Goal: Task Accomplishment & Management: Complete application form

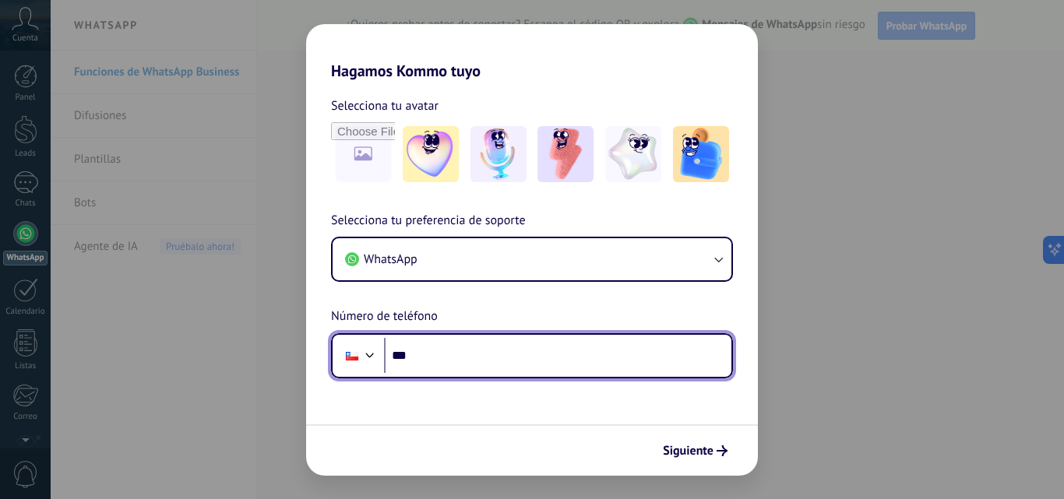
click at [572, 356] on input "***" at bounding box center [557, 356] width 347 height 36
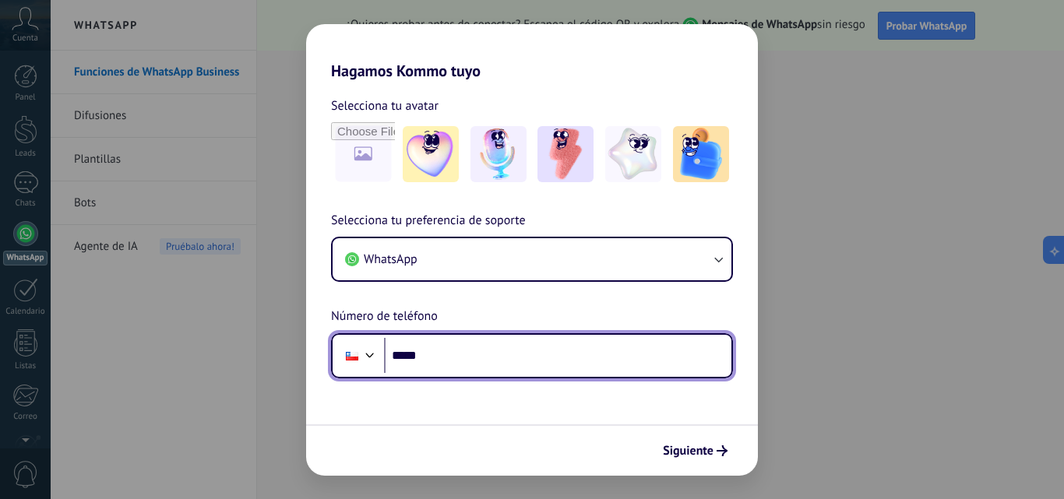
click at [425, 350] on input "*****" at bounding box center [557, 356] width 347 height 36
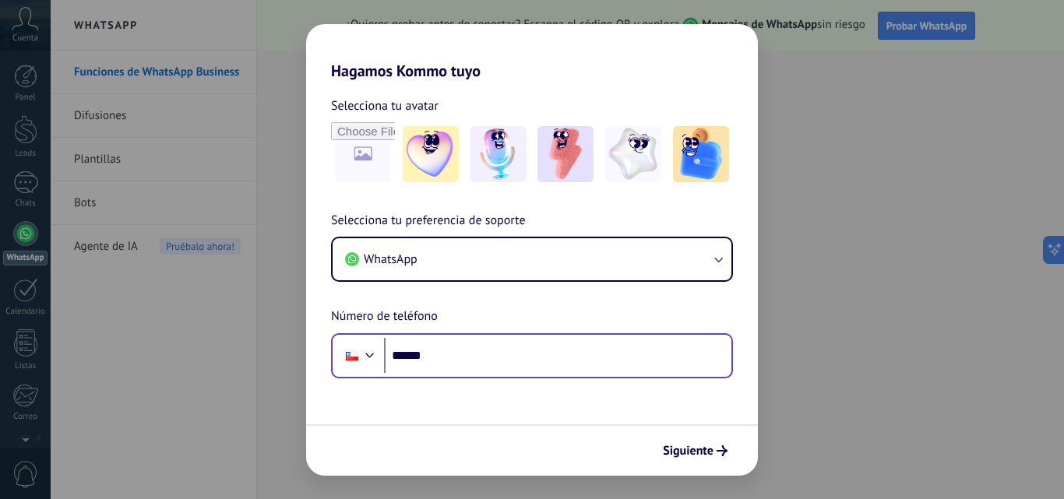
drag, startPoint x: 457, startPoint y: 335, endPoint x: 463, endPoint y: 344, distance: 10.8
click at [459, 338] on div "Phone ******" at bounding box center [532, 355] width 402 height 45
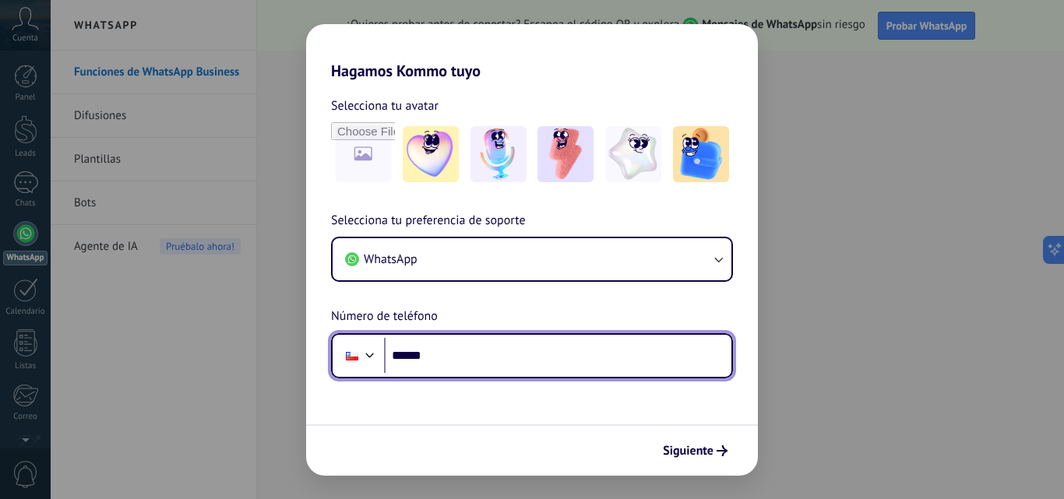
click at [463, 345] on input "******" at bounding box center [557, 356] width 347 height 36
type input "**********"
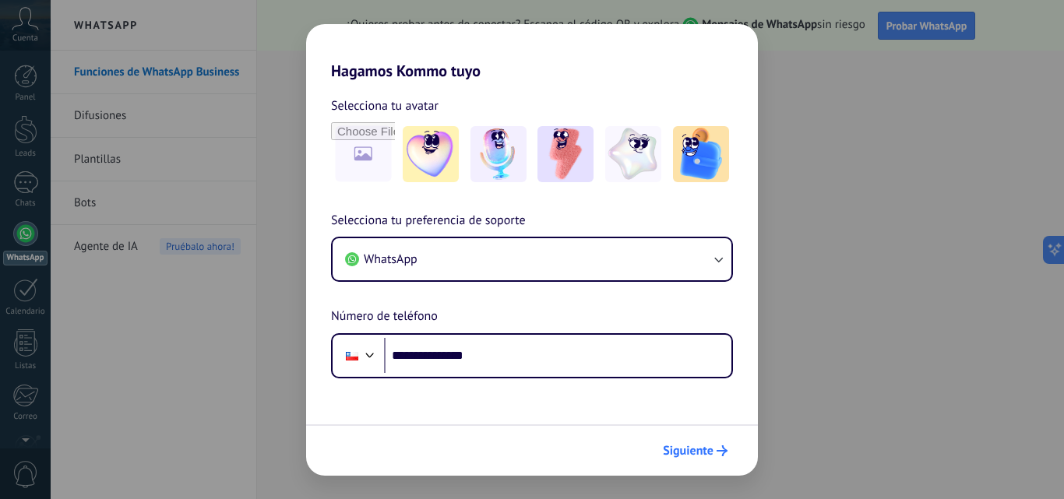
click at [705, 446] on span "Siguiente" at bounding box center [688, 451] width 51 height 11
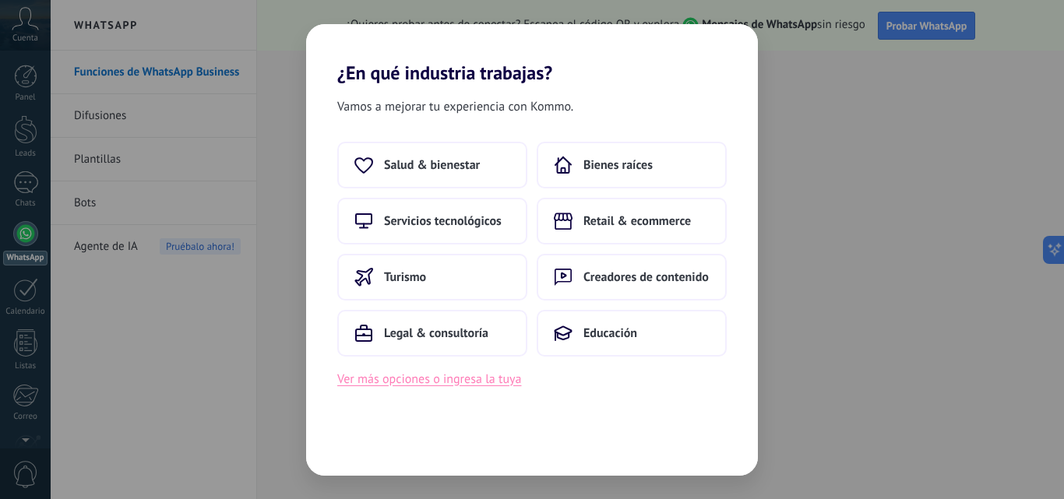
click at [485, 380] on button "Ver más opciones o ingresa la tuya" at bounding box center [429, 379] width 184 height 20
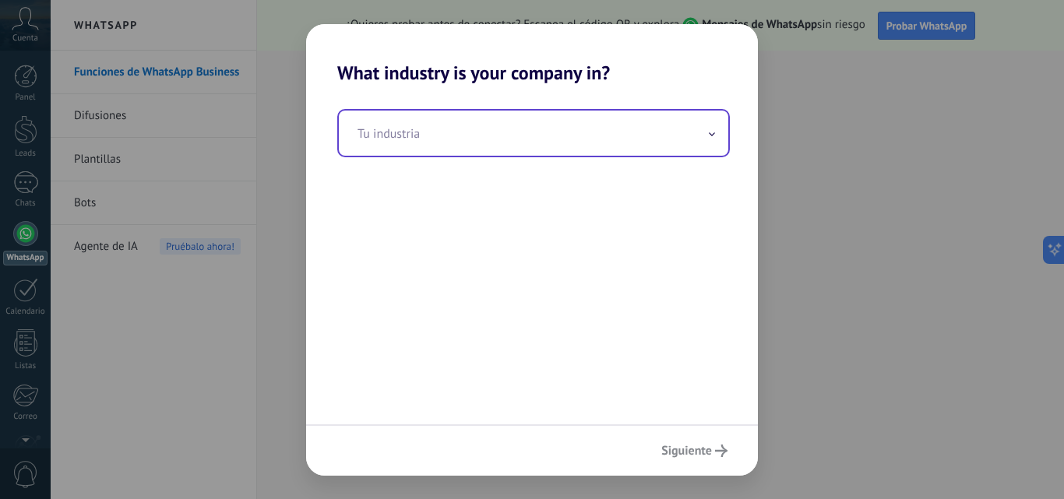
click at [526, 136] on input "text" at bounding box center [534, 133] width 390 height 45
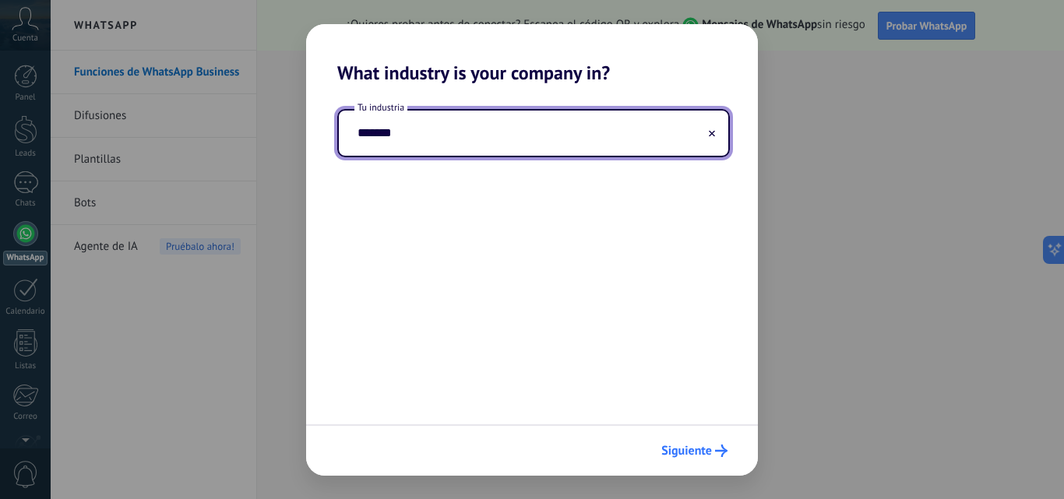
type input "*******"
click at [686, 451] on span "Siguiente" at bounding box center [686, 451] width 51 height 11
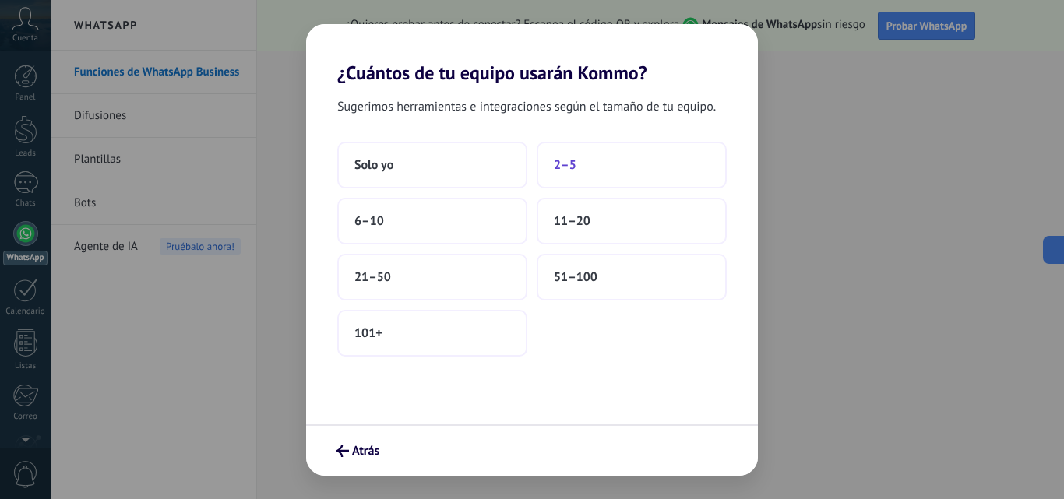
click at [568, 173] on button "2–5" at bounding box center [632, 165] width 190 height 47
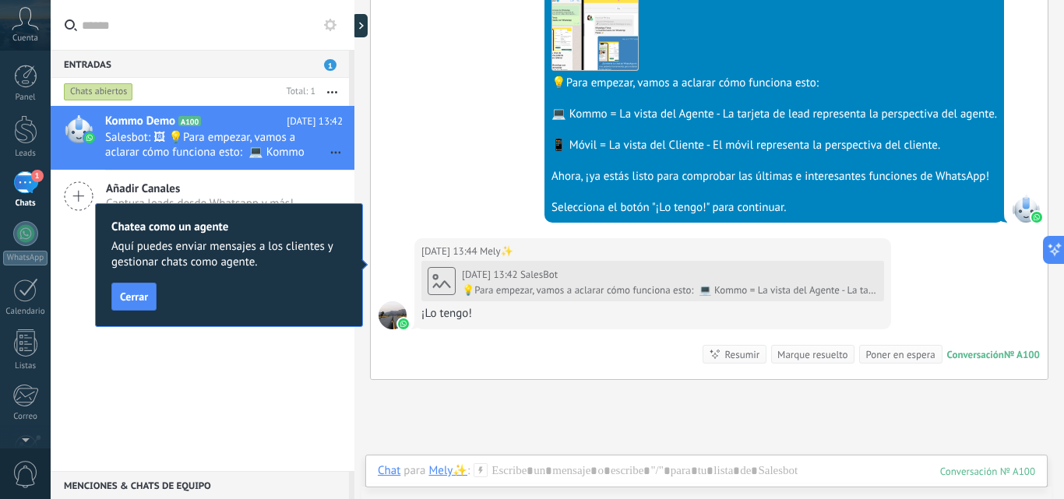
scroll to position [646, 0]
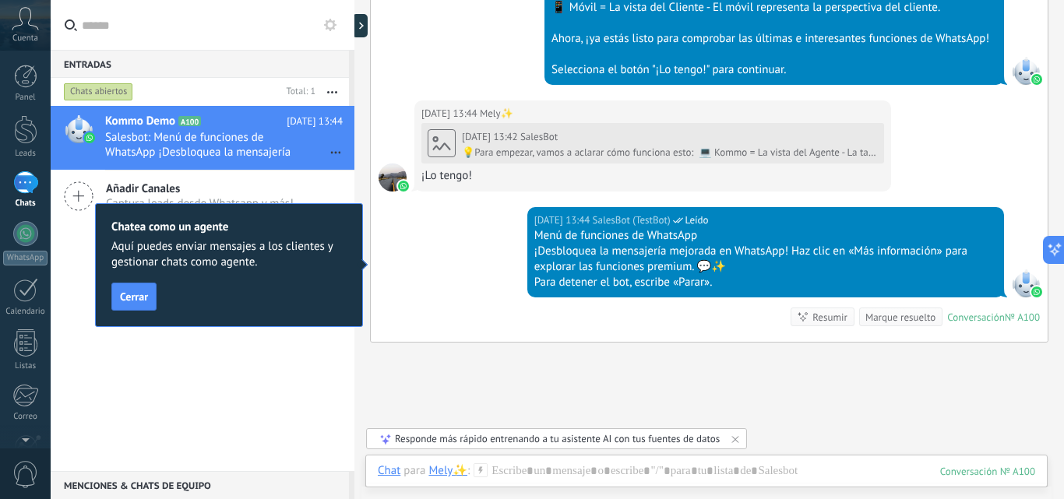
click at [25, 31] on div "Cuenta" at bounding box center [25, 25] width 51 height 51
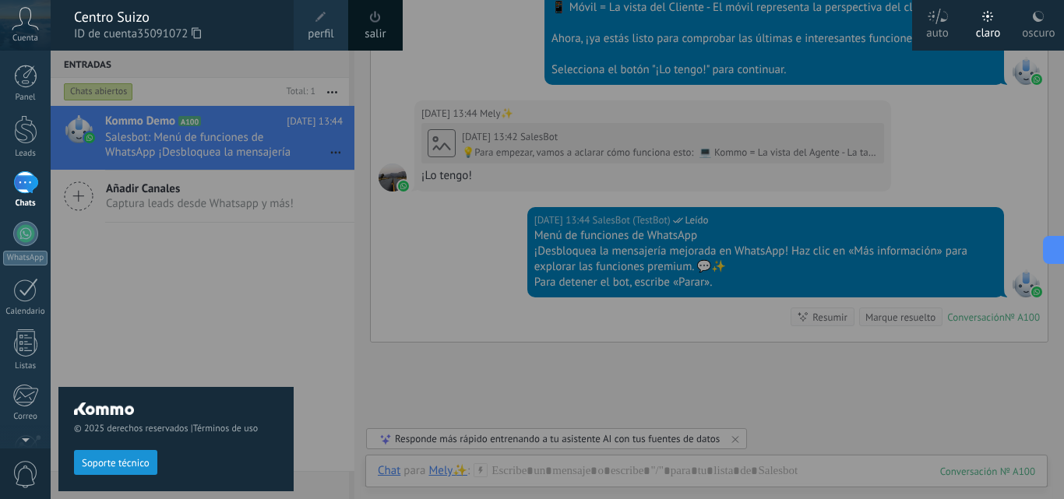
click at [240, 308] on div "© 2025 derechos reservados | Términos de uso Soporte técnico" at bounding box center [175, 275] width 235 height 449
click at [241, 277] on div "© 2025 derechos reservados | Términos de uso Soporte técnico" at bounding box center [175, 275] width 235 height 449
click at [243, 277] on div "© 2025 derechos reservados | Términos de uso Soporte técnico" at bounding box center [175, 275] width 235 height 449
click at [138, 467] on span "Soporte técnico" at bounding box center [116, 463] width 68 height 11
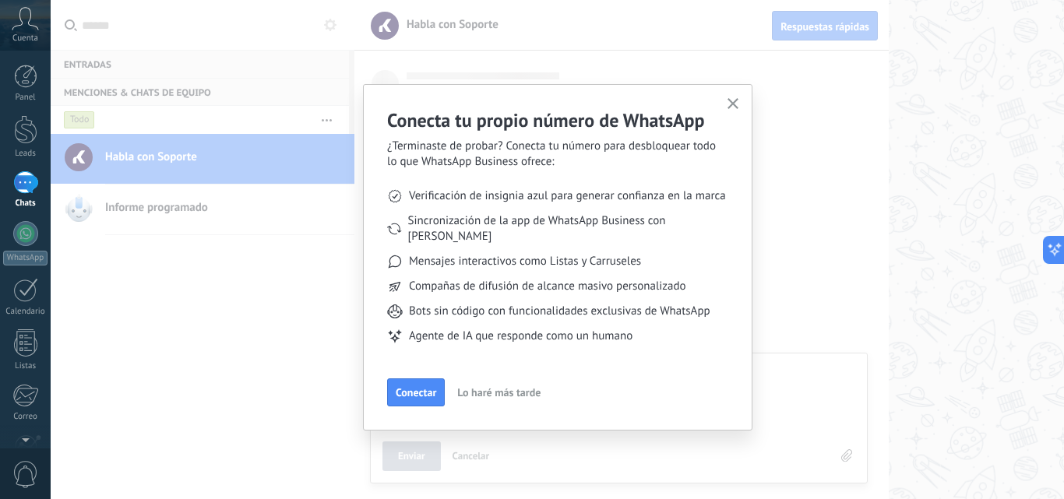
scroll to position [15, 0]
click at [738, 98] on button "button" at bounding box center [733, 104] width 19 height 21
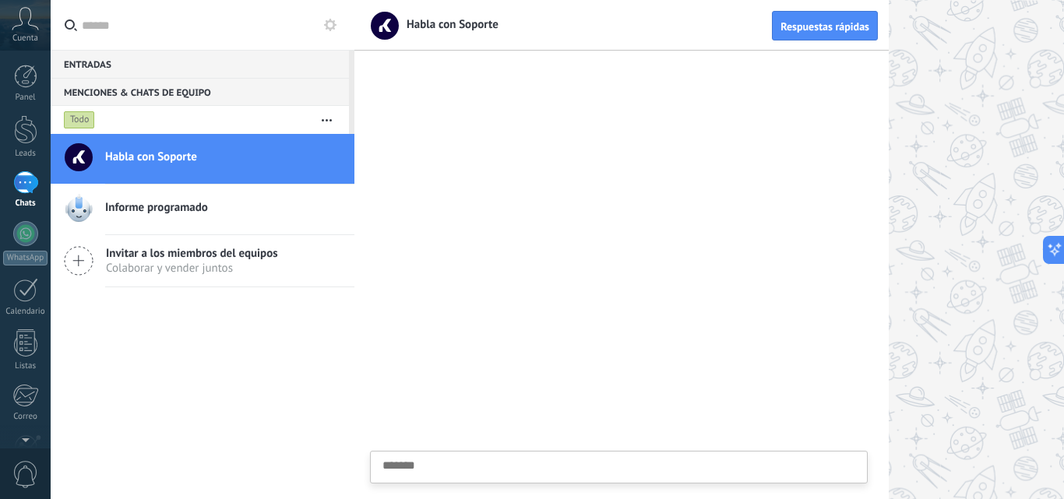
click at [232, 208] on h2 "Informe programado" at bounding box center [224, 208] width 238 height 16
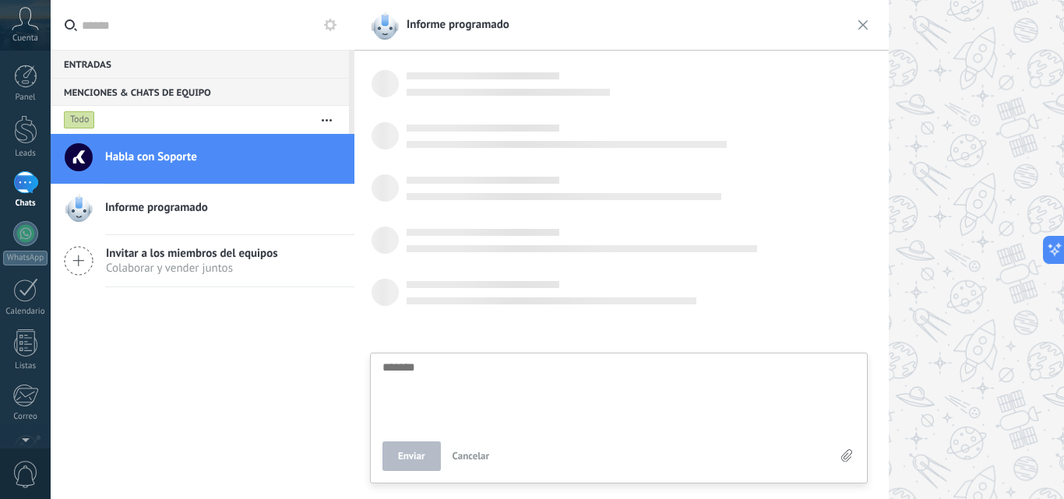
scroll to position [15, 0]
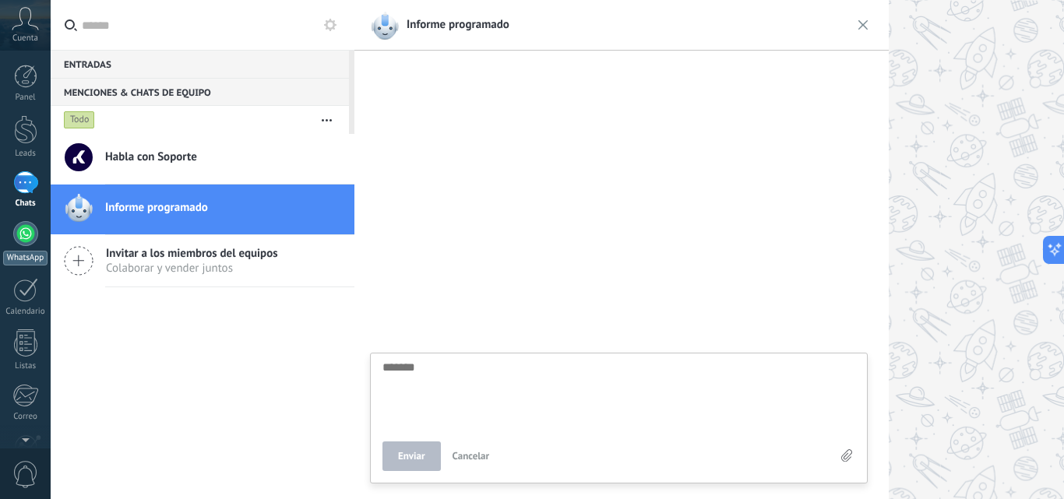
click at [24, 231] on div at bounding box center [25, 233] width 25 height 25
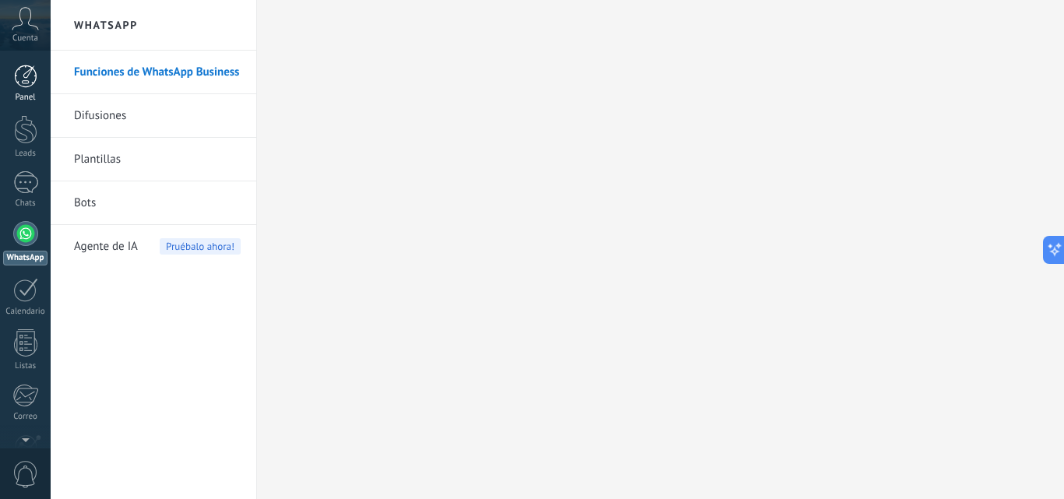
click at [30, 79] on div at bounding box center [25, 76] width 23 height 23
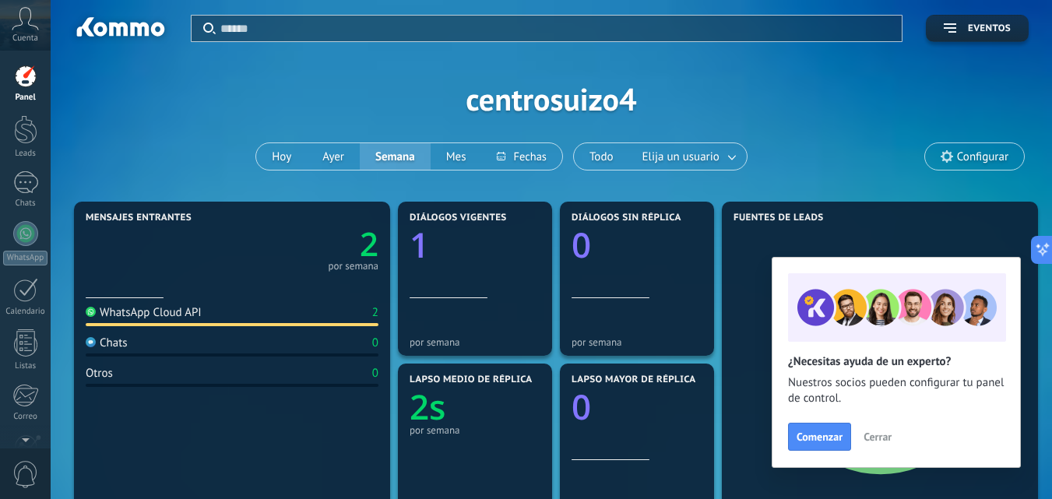
click at [869, 427] on button "Cerrar" at bounding box center [878, 436] width 42 height 23
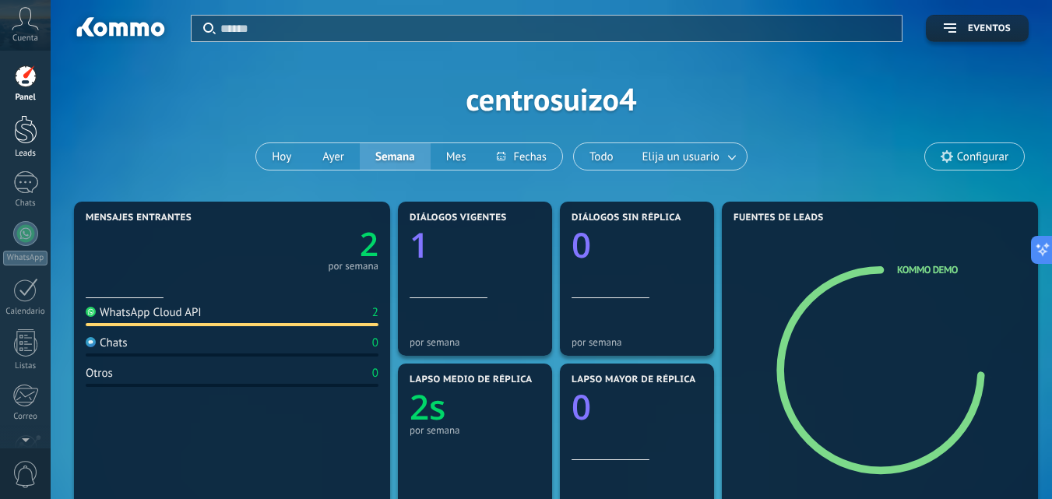
click at [33, 136] on div at bounding box center [25, 129] width 23 height 29
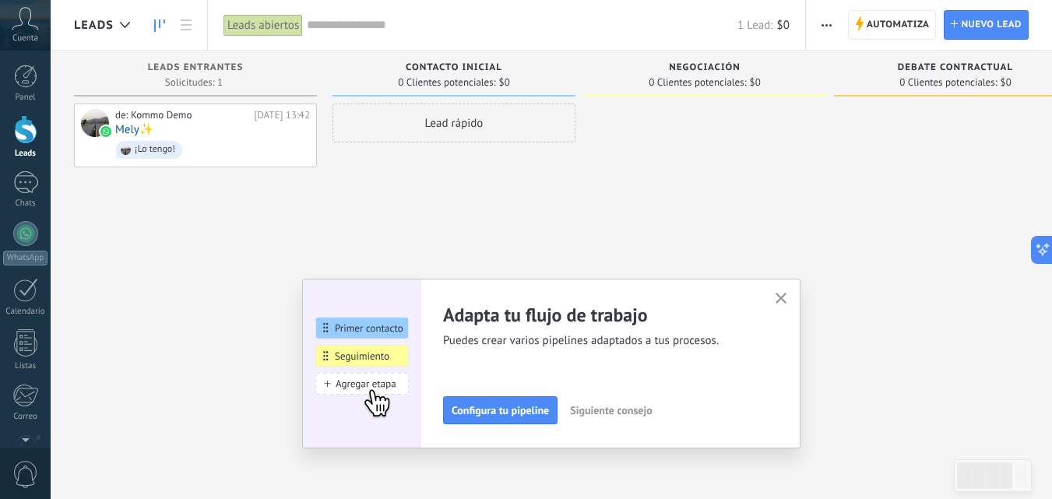
click at [780, 294] on button "button" at bounding box center [781, 299] width 19 height 21
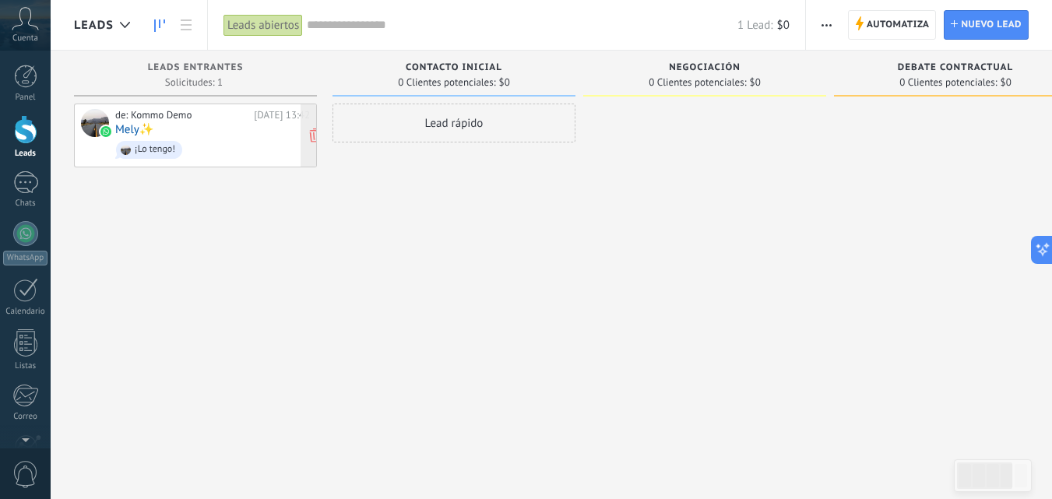
click at [178, 132] on div "de: Kommo Demo [DATE] 13:42 Mely✨️ ¡Lo tengo!" at bounding box center [212, 135] width 195 height 53
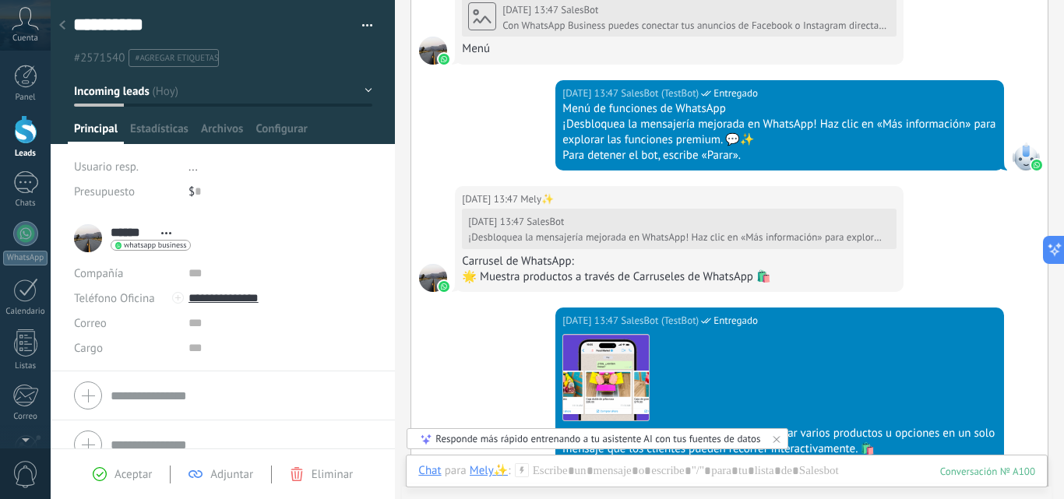
scroll to position [4389, 0]
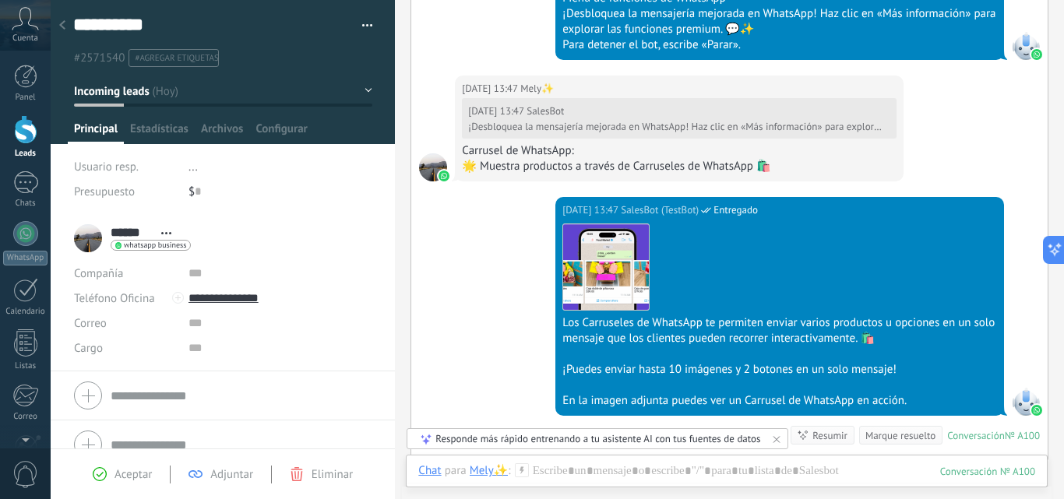
click at [773, 441] on icon at bounding box center [776, 439] width 12 height 12
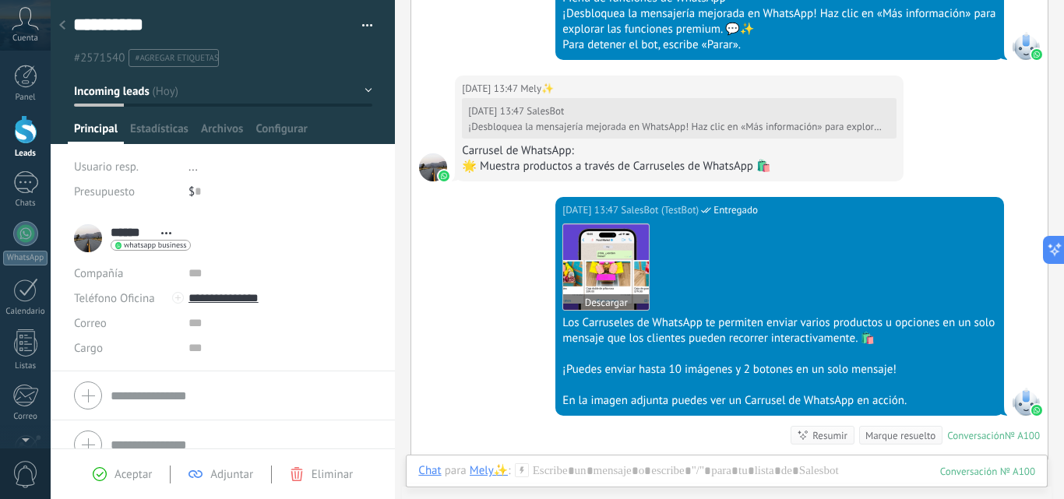
click at [613, 300] on button "Descargar" at bounding box center [606, 302] width 86 height 16
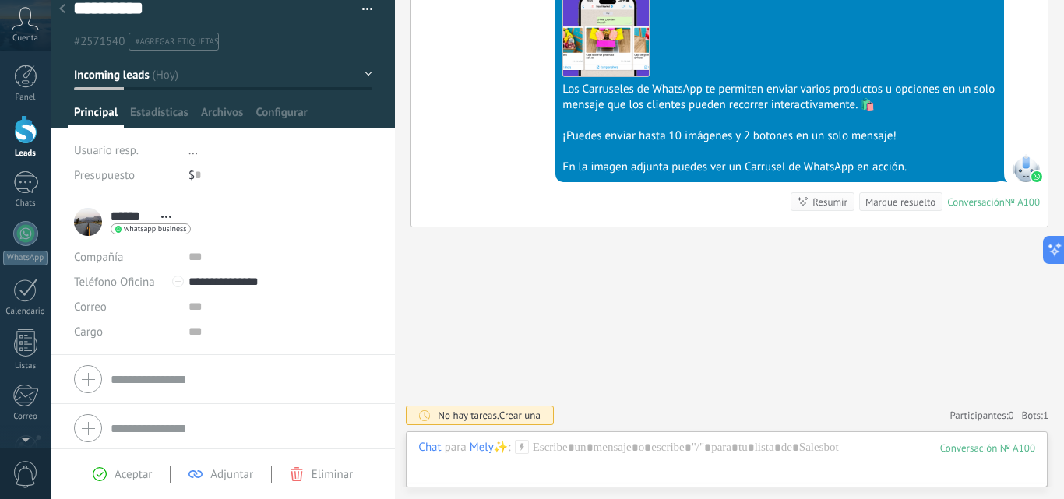
scroll to position [21, 0]
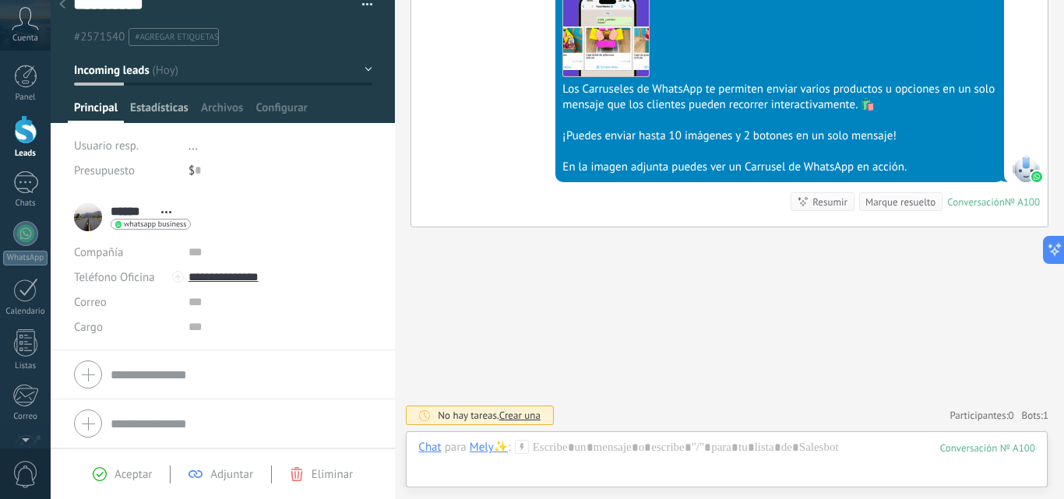
click at [155, 104] on span "Estadísticas" at bounding box center [159, 111] width 58 height 23
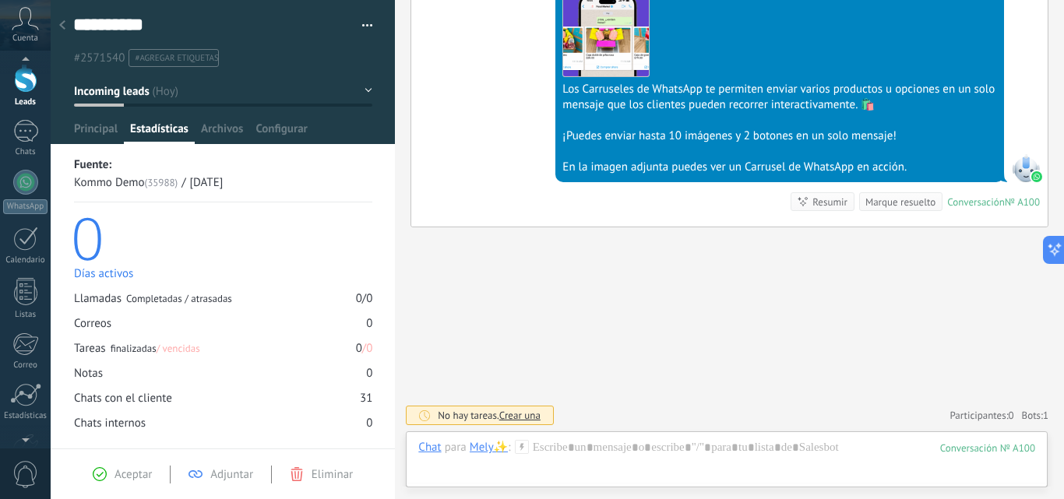
scroll to position [149, 0]
click at [28, 414] on div at bounding box center [25, 404] width 23 height 27
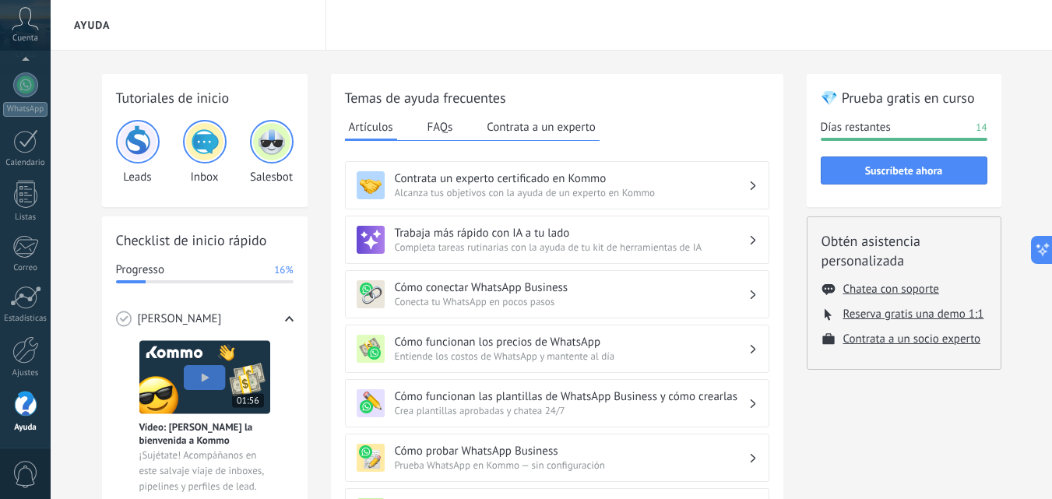
click at [269, 146] on img at bounding box center [271, 141] width 37 height 37
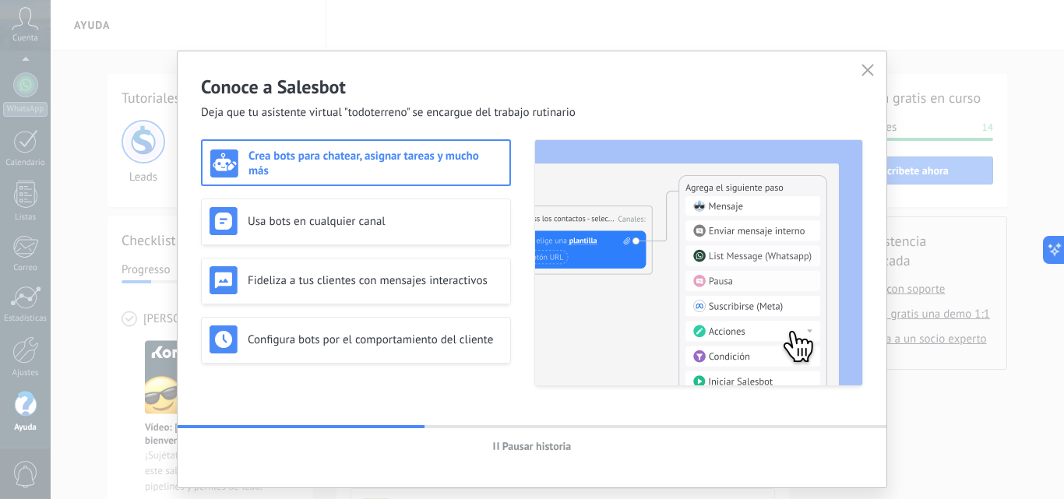
click at [551, 450] on span "Pausar historia" at bounding box center [536, 446] width 69 height 11
click at [528, 457] on button "Iniciar historia" at bounding box center [532, 446] width 90 height 23
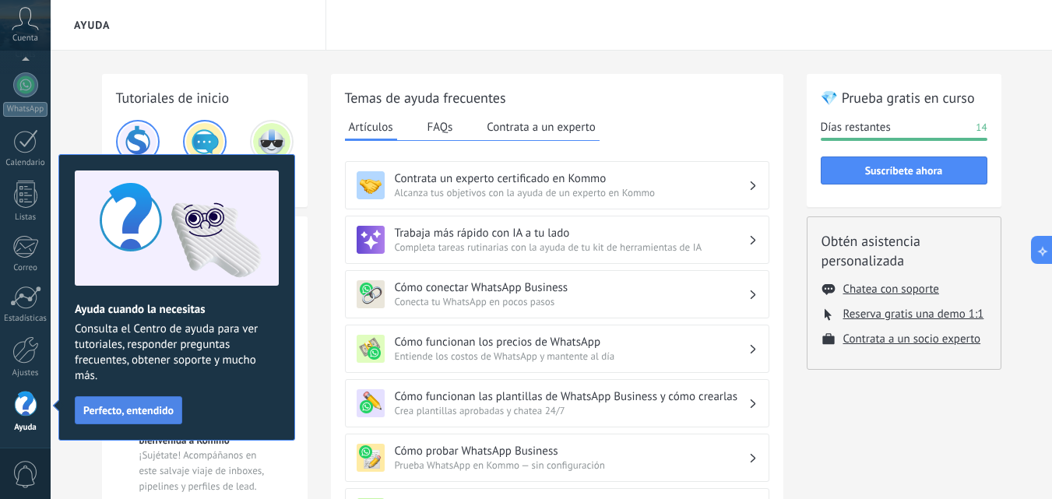
click at [143, 418] on button "Perfecto, entendido" at bounding box center [129, 411] width 108 height 28
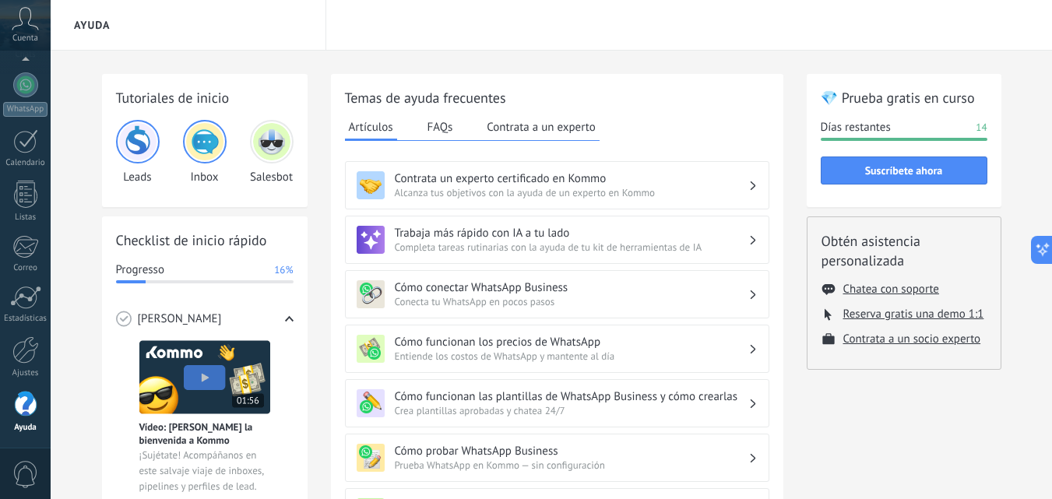
click at [277, 137] on img at bounding box center [271, 141] width 37 height 37
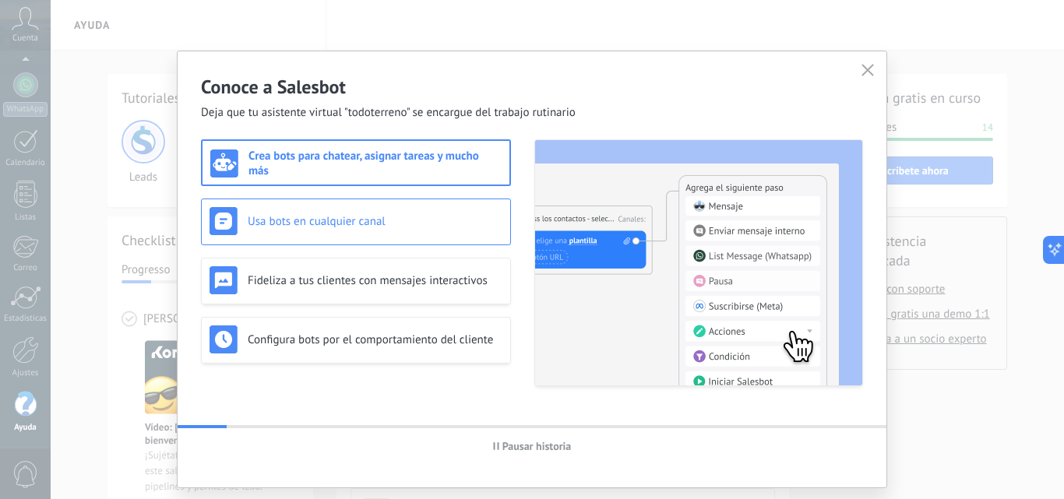
click at [316, 230] on div "Usa bots en cualquier canal" at bounding box center [356, 221] width 293 height 28
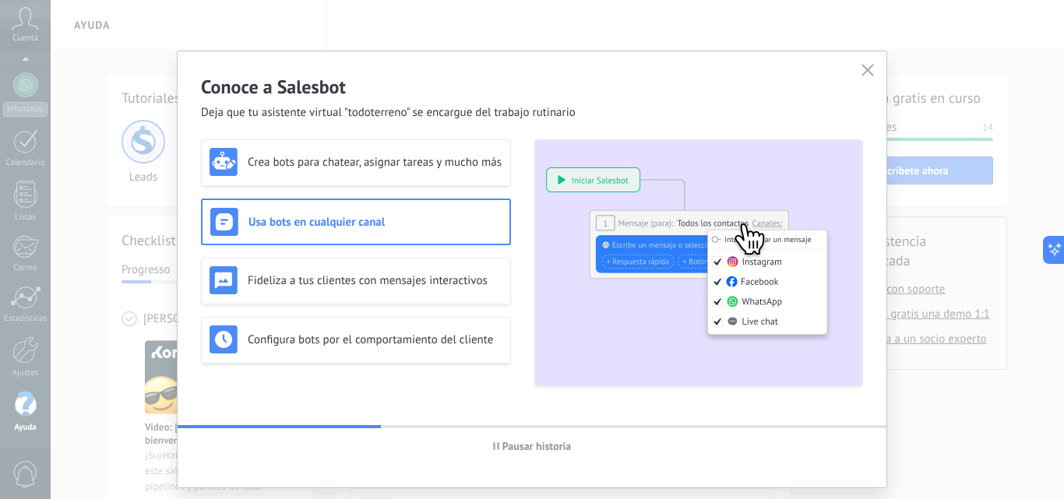
click at [497, 448] on span "Pausar historia" at bounding box center [532, 446] width 79 height 11
type textarea "*******"
